Goal: Task Accomplishment & Management: Manage account settings

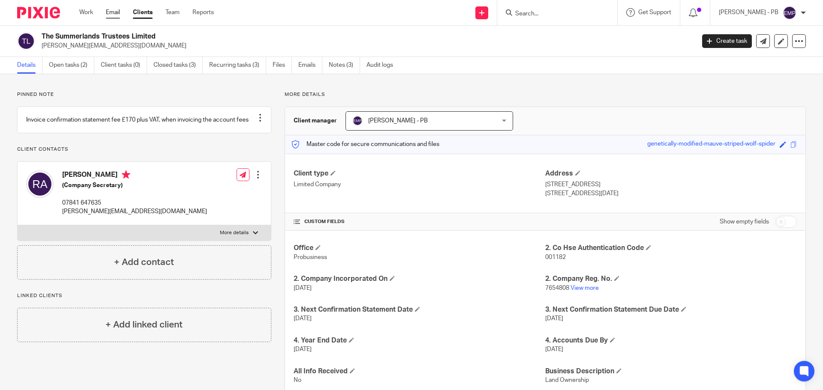
click at [116, 12] on link "Email" at bounding box center [113, 12] width 14 height 9
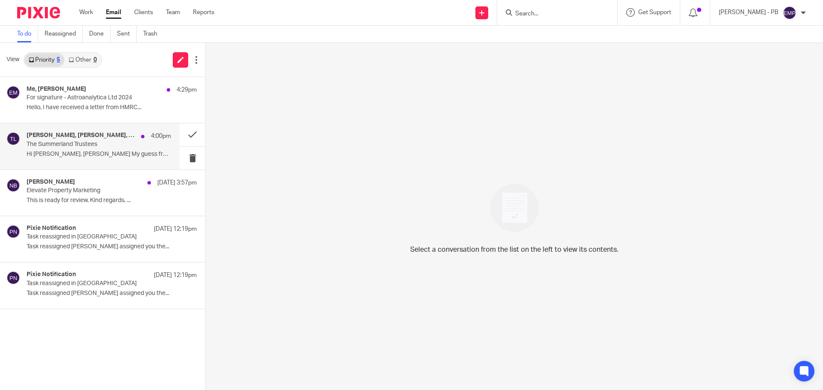
click at [103, 138] on h4 "Martin Bowe, Nas Bashir, Me" at bounding box center [82, 135] width 110 height 7
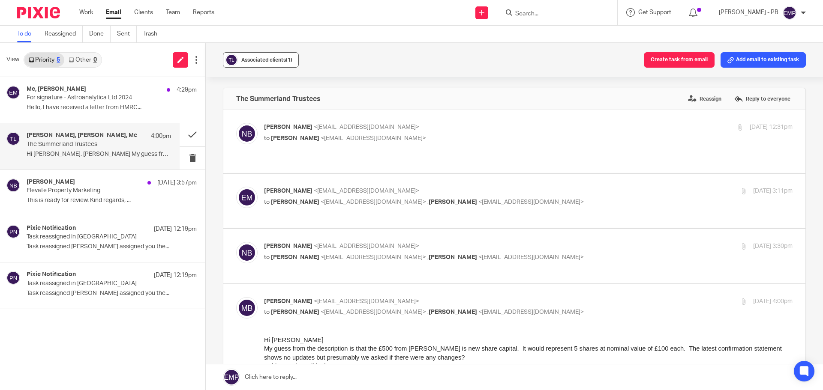
click at [258, 63] on div "Associated clients (1)" at bounding box center [266, 60] width 51 height 9
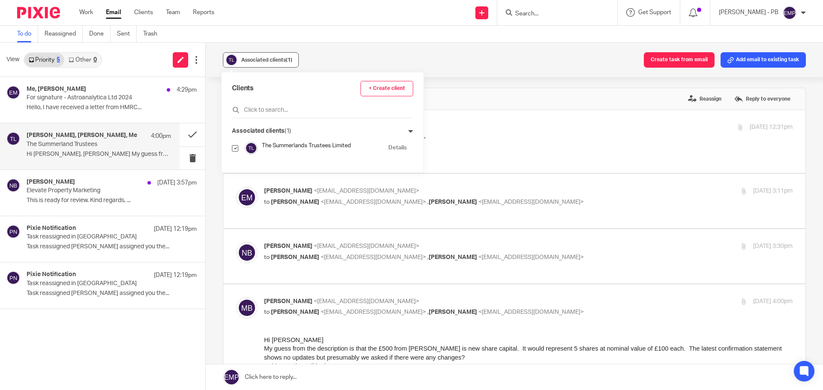
click at [258, 63] on div "Associated clients (1)" at bounding box center [266, 60] width 51 height 9
click at [192, 136] on button at bounding box center [193, 134] width 26 height 23
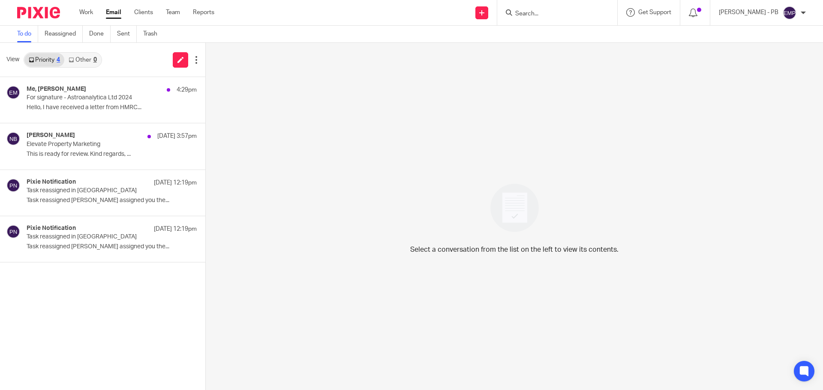
click at [115, 10] on link "Email" at bounding box center [113, 12] width 15 height 9
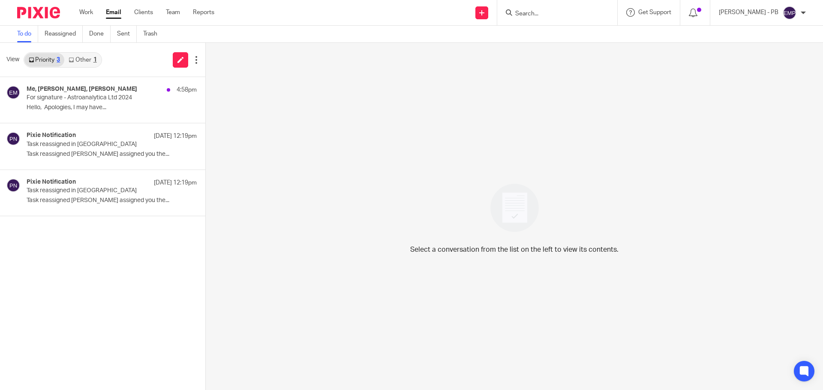
click at [218, 271] on div "Select a conversation from the list on the left to view its contents." at bounding box center [514, 216] width 617 height 347
click at [96, 116] on div "Me, [PERSON_NAME], [PERSON_NAME] 4:58pm For signature - Astroanalytica Ltd 2024…" at bounding box center [90, 100] width 180 height 46
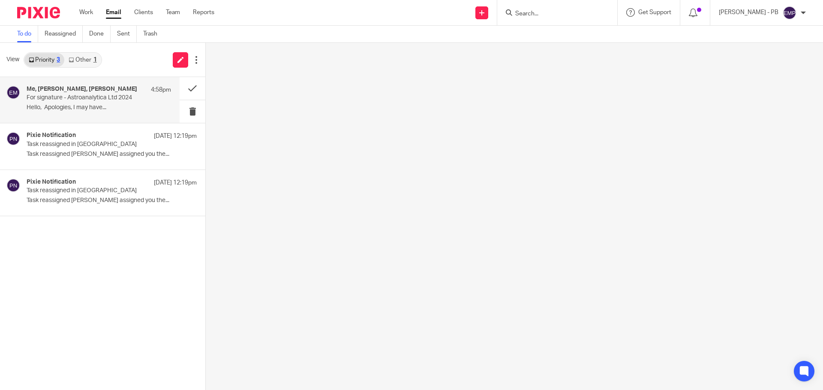
click at [93, 55] on link "Other 1" at bounding box center [82, 60] width 36 height 14
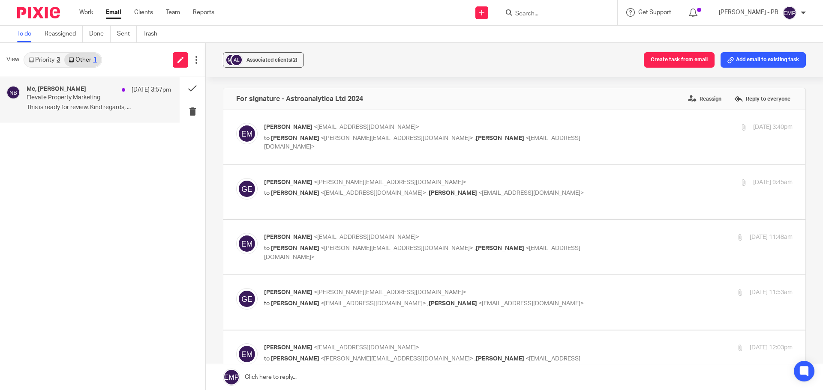
click at [80, 97] on p "Elevate Property Marketing" at bounding box center [85, 97] width 116 height 7
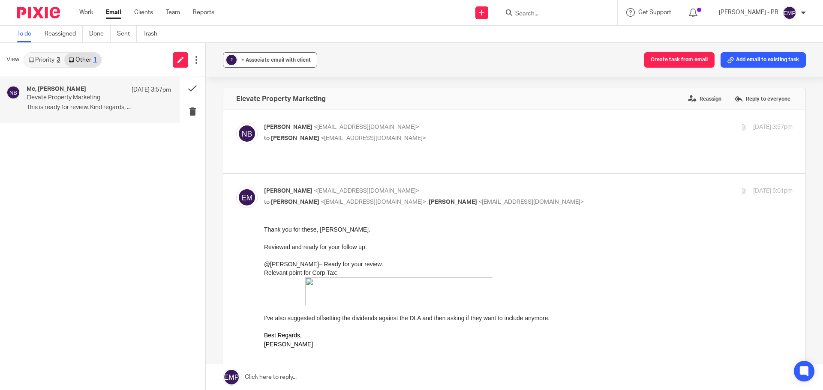
click at [270, 62] on span "+ Associate email with client" at bounding box center [275, 59] width 69 height 5
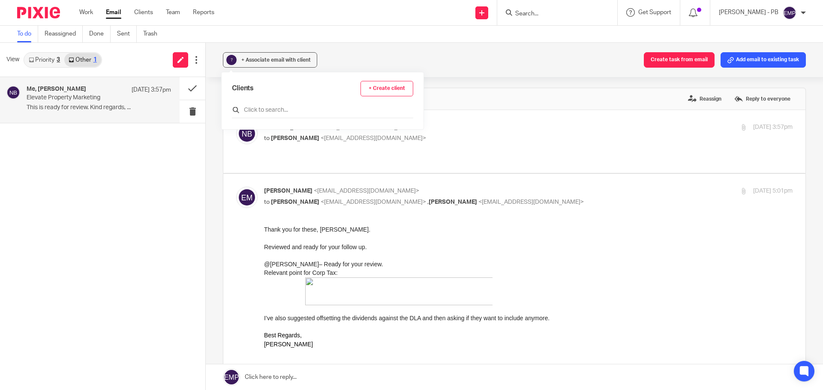
click at [268, 109] on input "text" at bounding box center [322, 110] width 181 height 9
type input "elevate"
click at [236, 155] on input "checkbox" at bounding box center [235, 152] width 6 height 6
checkbox input "true"
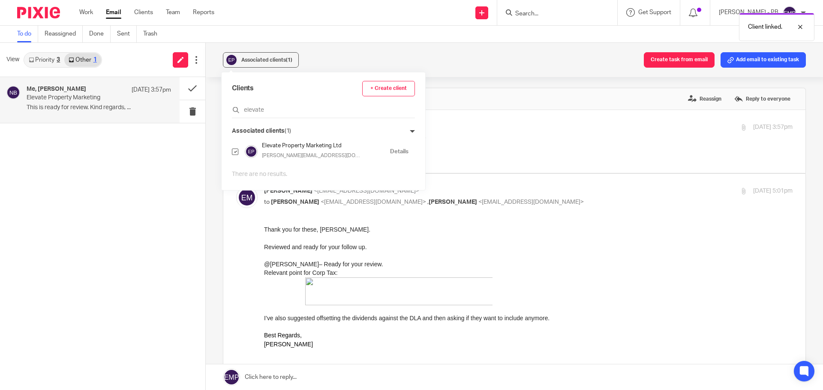
click at [208, 115] on div "Associated clients (1) Create task from email Add email to existing task Elevat…" at bounding box center [514, 216] width 617 height 347
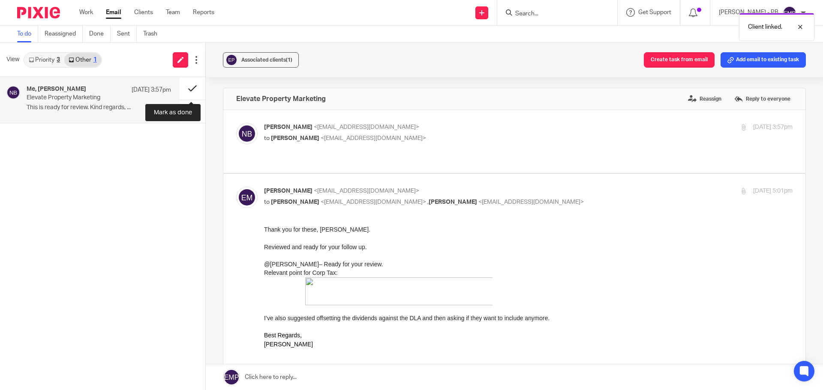
click at [198, 90] on button at bounding box center [193, 88] width 26 height 23
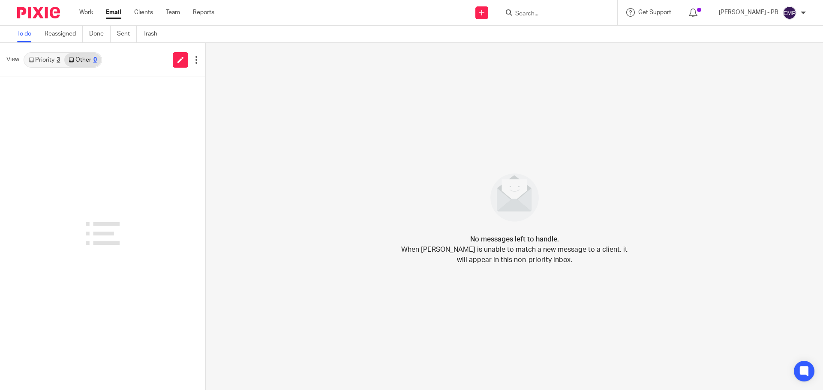
click at [54, 57] on link "Priority 3" at bounding box center [44, 60] width 40 height 14
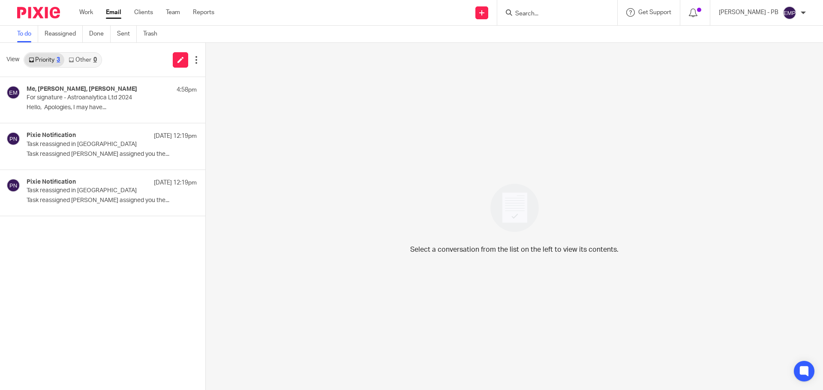
click at [113, 14] on link "Email" at bounding box center [113, 12] width 15 height 9
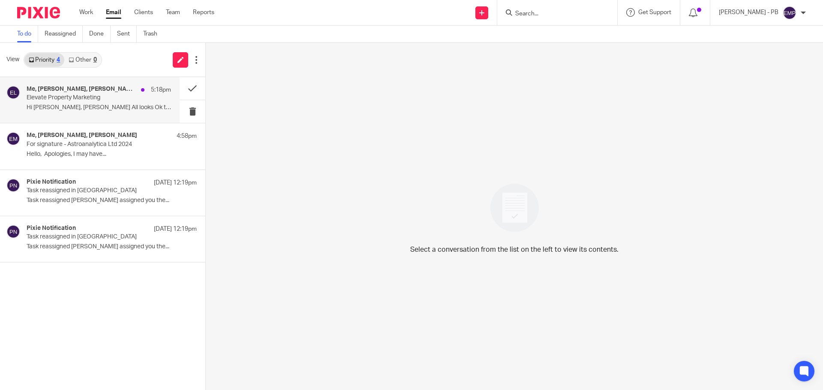
click at [113, 92] on div "Me, Martin Bowe, Nas Bashir 5:18pm" at bounding box center [99, 90] width 144 height 9
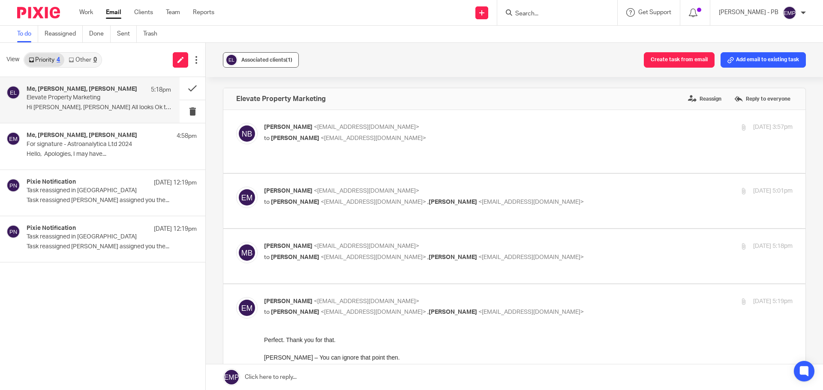
click at [276, 66] on button "Associated clients (1)" at bounding box center [261, 59] width 76 height 15
click at [195, 93] on button at bounding box center [193, 88] width 26 height 23
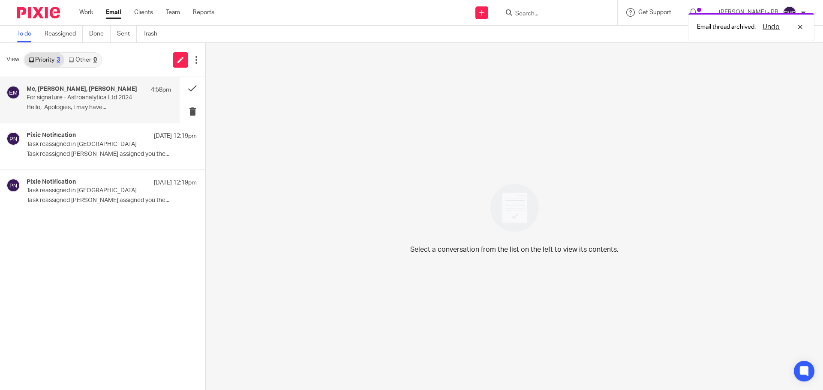
click at [80, 107] on p "Hello, Apologies, I may have..." at bounding box center [99, 107] width 144 height 7
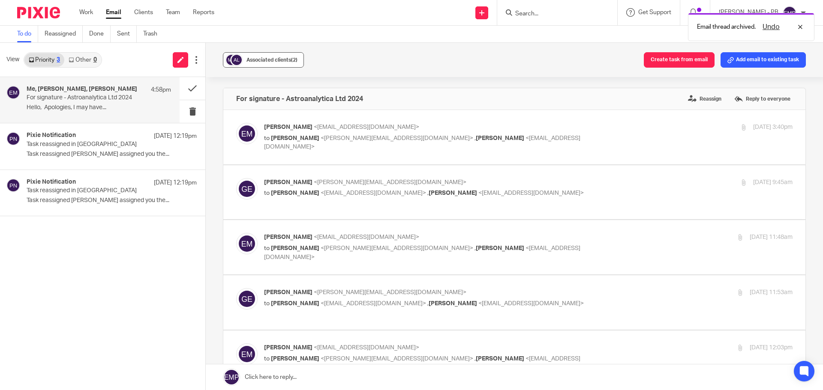
click at [275, 60] on span "Associated clients (2)" at bounding box center [271, 59] width 51 height 5
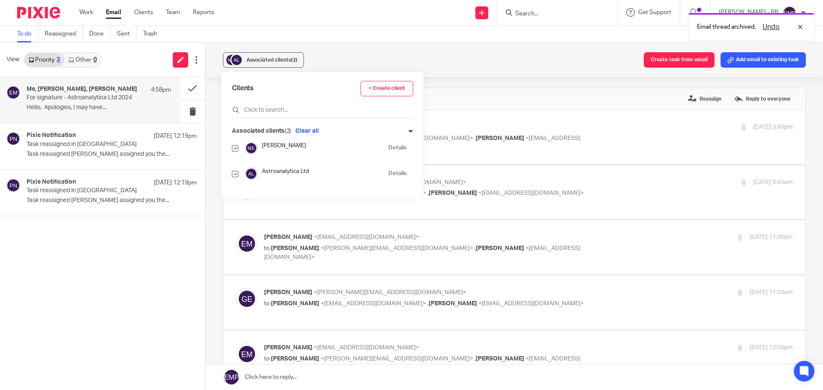
click at [234, 146] on input "checkbox" at bounding box center [235, 148] width 6 height 6
checkbox input "false"
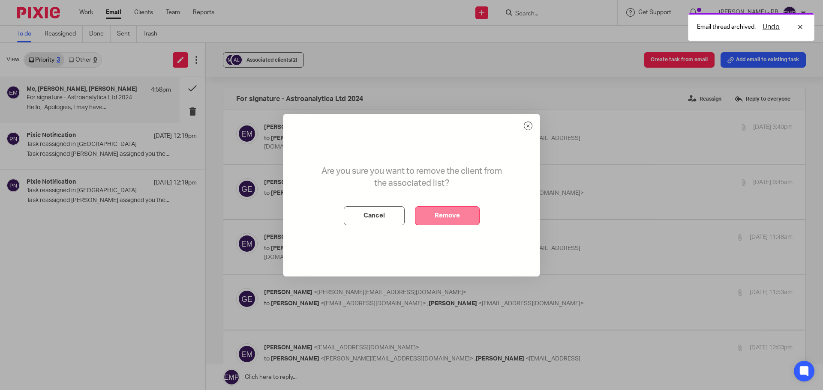
click at [432, 214] on button "Remove" at bounding box center [447, 216] width 65 height 19
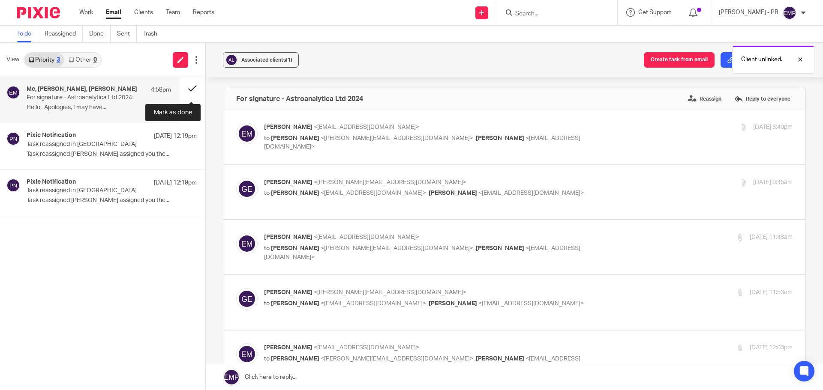
click at [190, 90] on button at bounding box center [193, 88] width 26 height 23
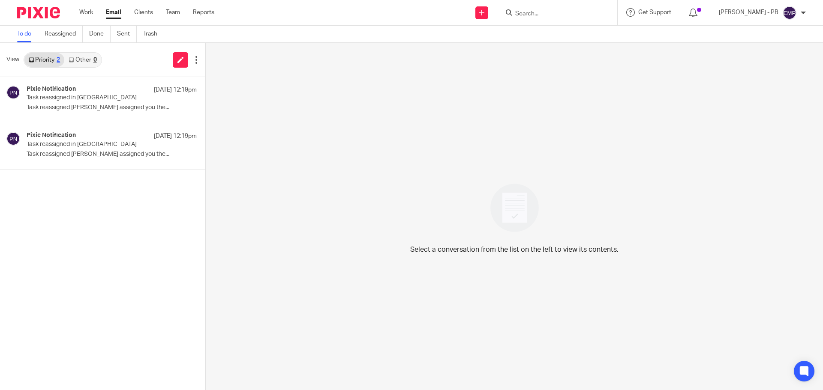
click at [551, 16] on input "Search" at bounding box center [552, 14] width 77 height 8
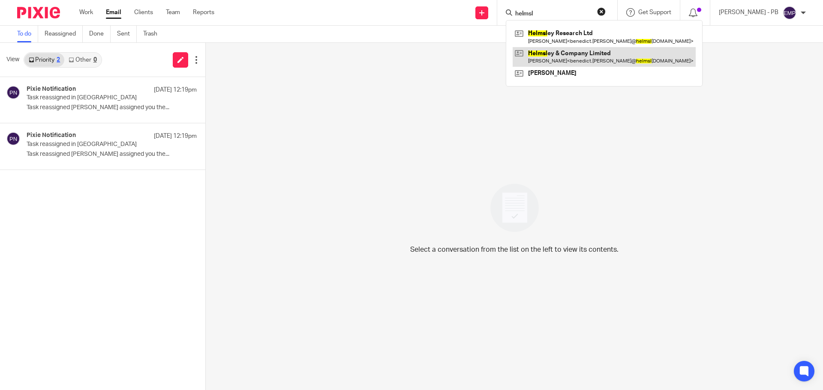
type input "helmsl"
click at [595, 57] on link at bounding box center [603, 57] width 183 height 20
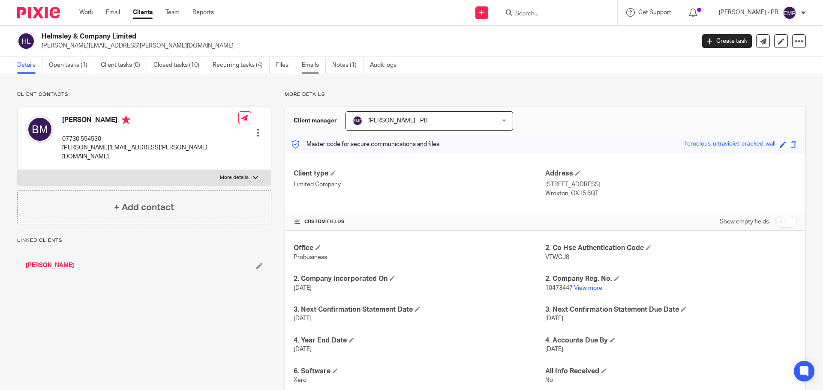
click at [303, 66] on link "Emails" at bounding box center [314, 65] width 24 height 17
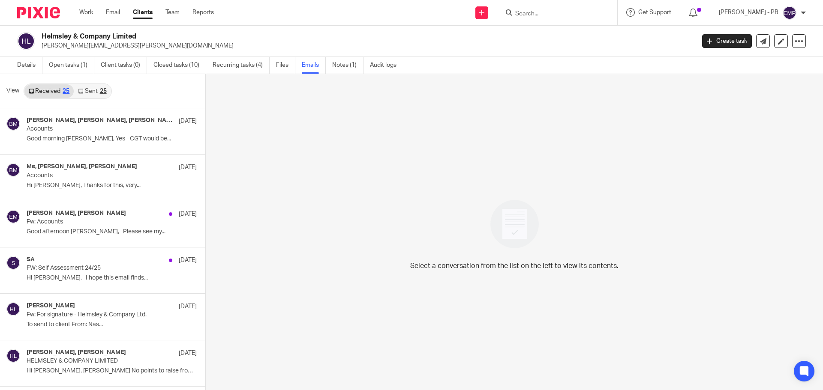
click at [93, 93] on link "Sent 25" at bounding box center [92, 91] width 37 height 14
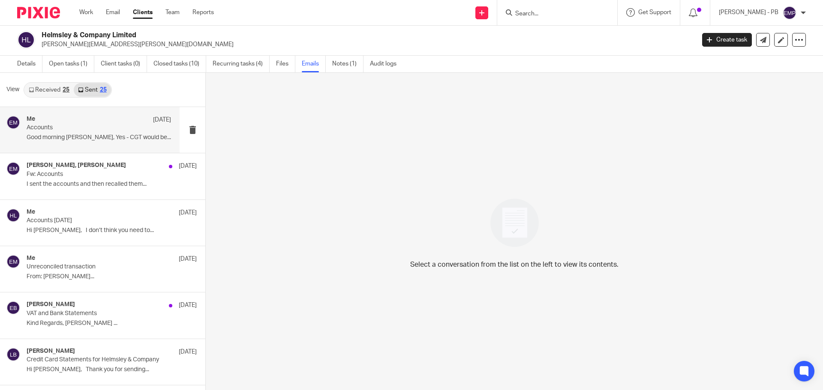
click at [84, 132] on p "Accounts" at bounding box center [85, 127] width 116 height 7
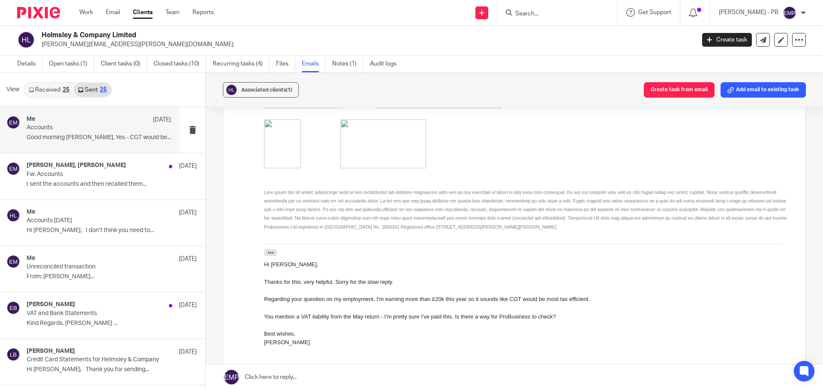
scroll to position [514, 0]
